Goal: Task Accomplishment & Management: Manage account settings

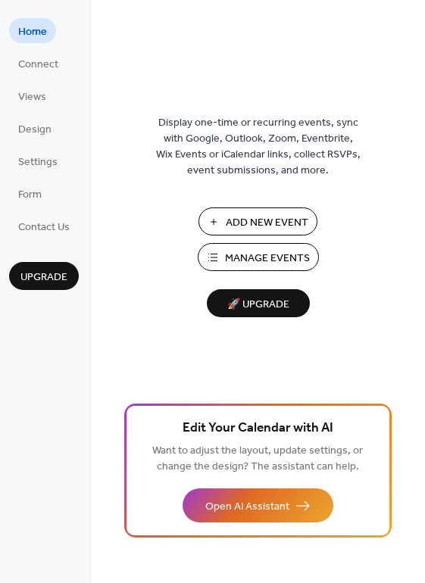
click at [245, 255] on span "Manage Events" at bounding box center [267, 259] width 85 height 16
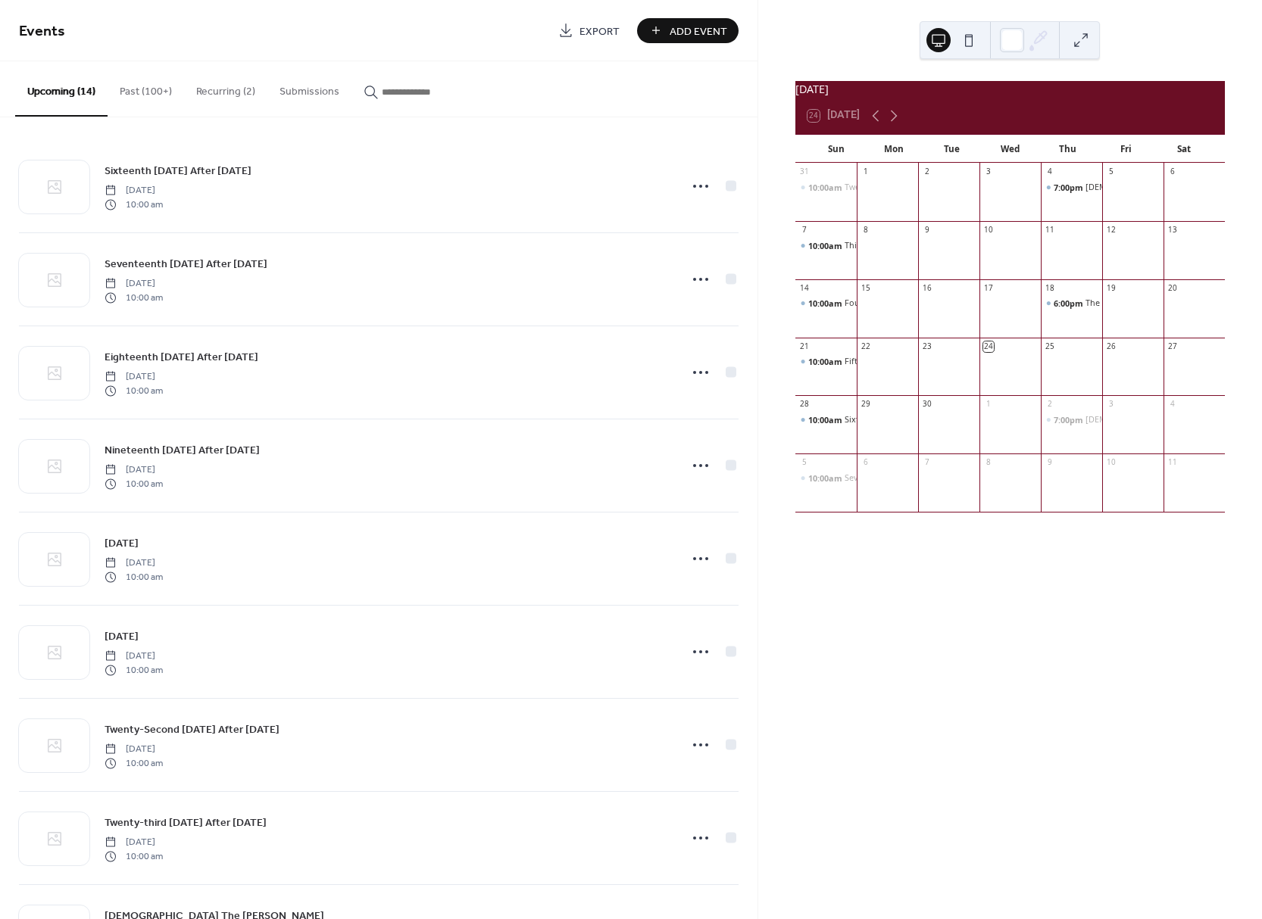
click at [930, 132] on div "24 [DATE]" at bounding box center [1009, 116] width 429 height 36
click at [835, 122] on div "24 [DATE]" at bounding box center [833, 116] width 52 height 12
click at [900, 125] on icon at bounding box center [894, 116] width 18 height 18
click at [892, 125] on icon at bounding box center [894, 116] width 18 height 18
click at [871, 124] on icon at bounding box center [875, 116] width 18 height 18
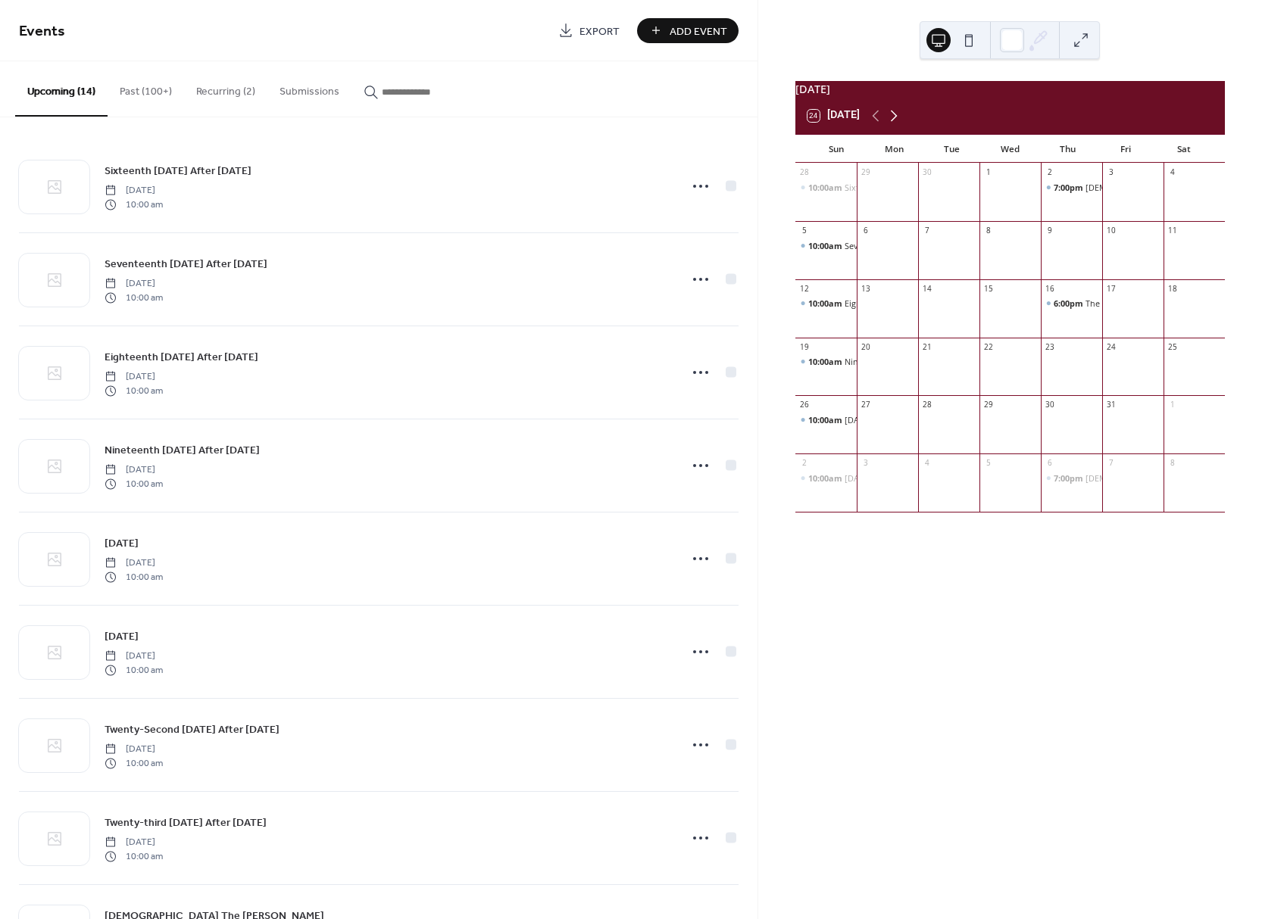
click at [894, 121] on icon at bounding box center [894, 115] width 7 height 11
click at [976, 763] on div "[DATE] 24 [DATE] Sun Mon Tue Wed Thu Fri Sat 26 10:00am [DATE] 27 28 29 30 31 1…" at bounding box center [1010, 459] width 504 height 919
click at [1013, 32] on div at bounding box center [1012, 40] width 24 height 24
click at [1172, 23] on div "[DATE] 24 [DATE] Sun Mon Tue Wed Thu Fri Sat 26 10:00am [DATE] 27 28 29 30 31 1…" at bounding box center [1010, 459] width 504 height 919
